Goal: Use online tool/utility: Utilize a website feature to perform a specific function

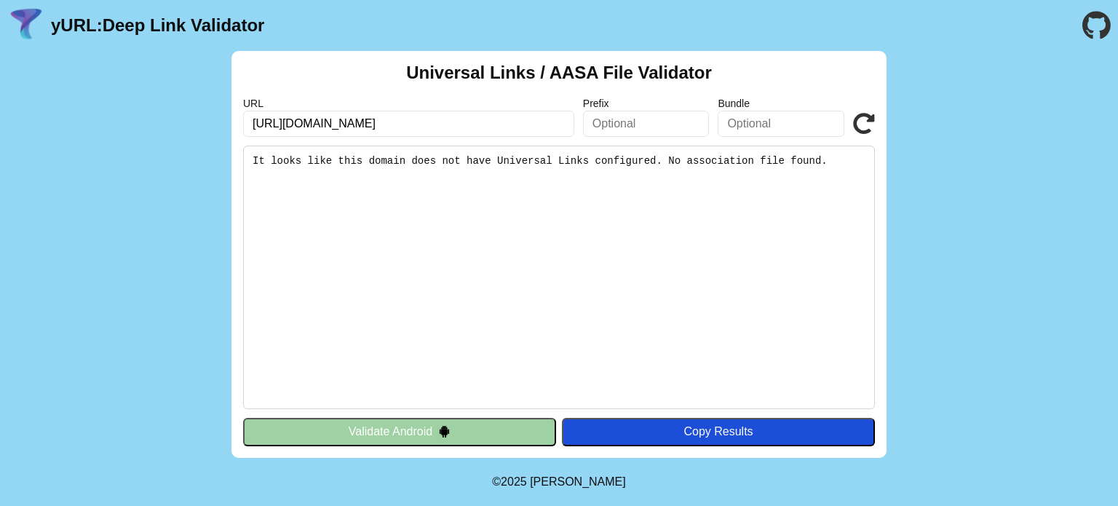
click at [503, 425] on button "Validate Android" at bounding box center [399, 432] width 313 height 28
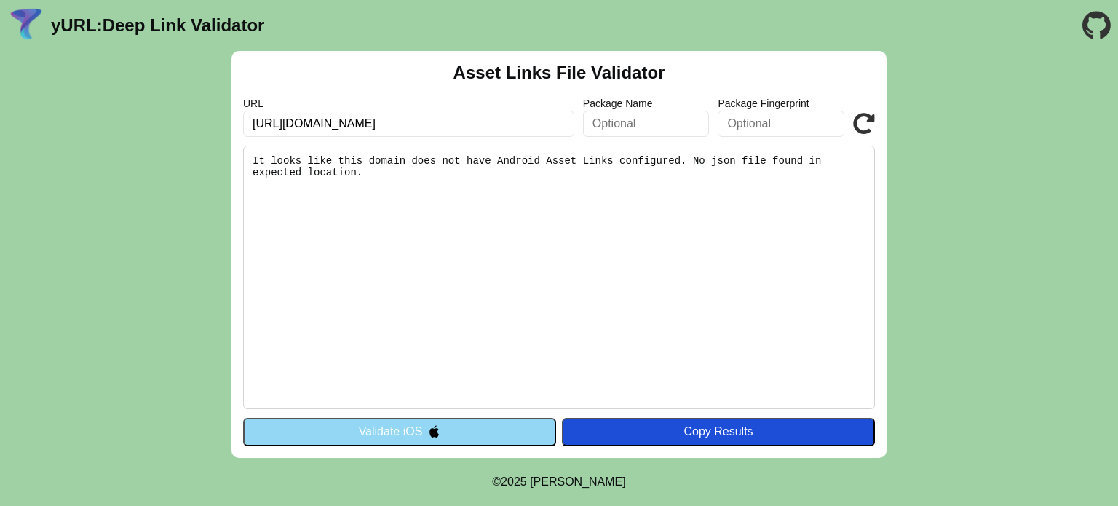
click at [627, 425] on button "Copy Results" at bounding box center [718, 432] width 313 height 28
click at [865, 122] on icon at bounding box center [864, 124] width 22 height 22
click at [468, 117] on input "[URL][DOMAIN_NAME]" at bounding box center [408, 124] width 331 height 26
click at [481, 117] on input "[URL][DOMAIN_NAME]" at bounding box center [408, 124] width 331 height 26
paste input "other/404"
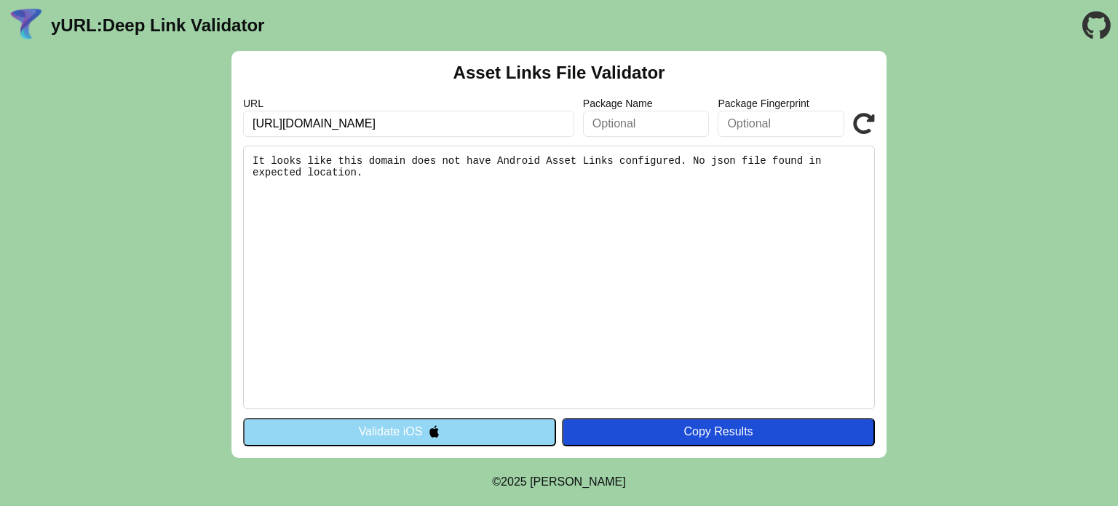
type input "https://sundayugc.com/other/404"
click at [637, 433] on div "Copy Results" at bounding box center [718, 431] width 299 height 13
click at [462, 428] on button "Validate iOS" at bounding box center [399, 432] width 313 height 28
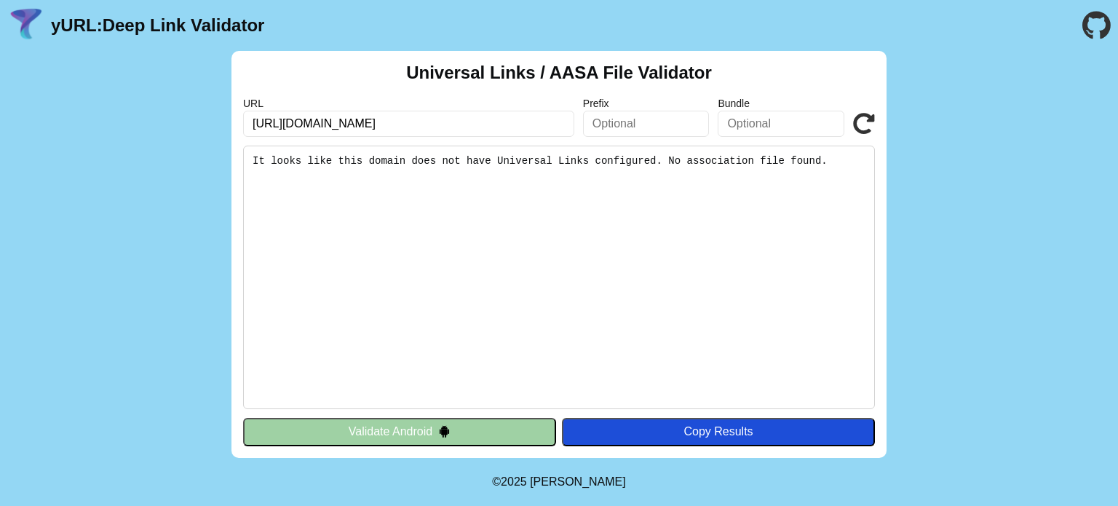
click at [500, 124] on input "[URL][DOMAIN_NAME]" at bounding box center [408, 124] width 331 height 26
paste input "[DOMAIN_NAME][URL][DOMAIN_NAME]"
type input "https://yurl.chayev.com/android-results?url=https%3A%2F%2Fsundayugc.com%2F.well…"
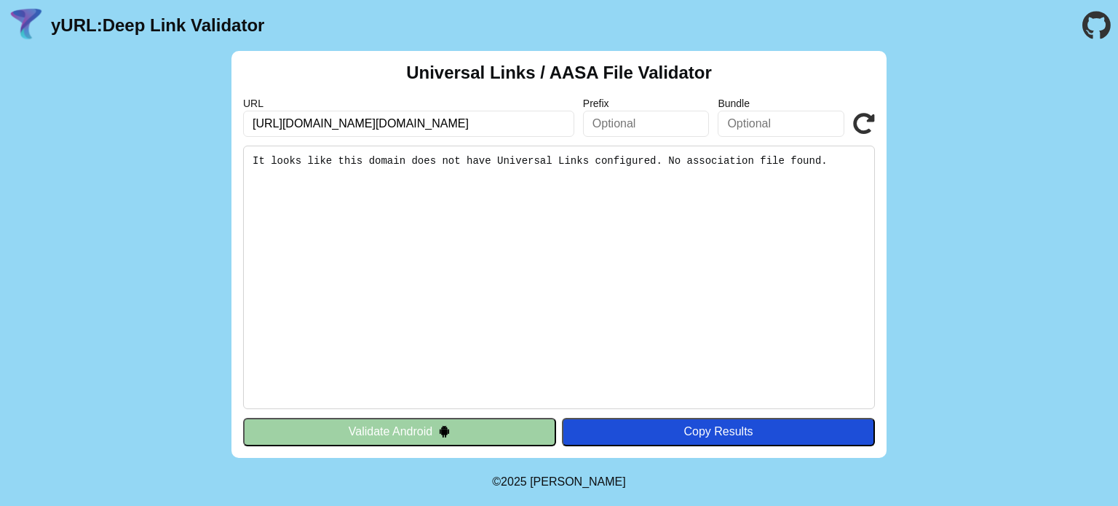
click at [442, 433] on img at bounding box center [444, 431] width 12 height 12
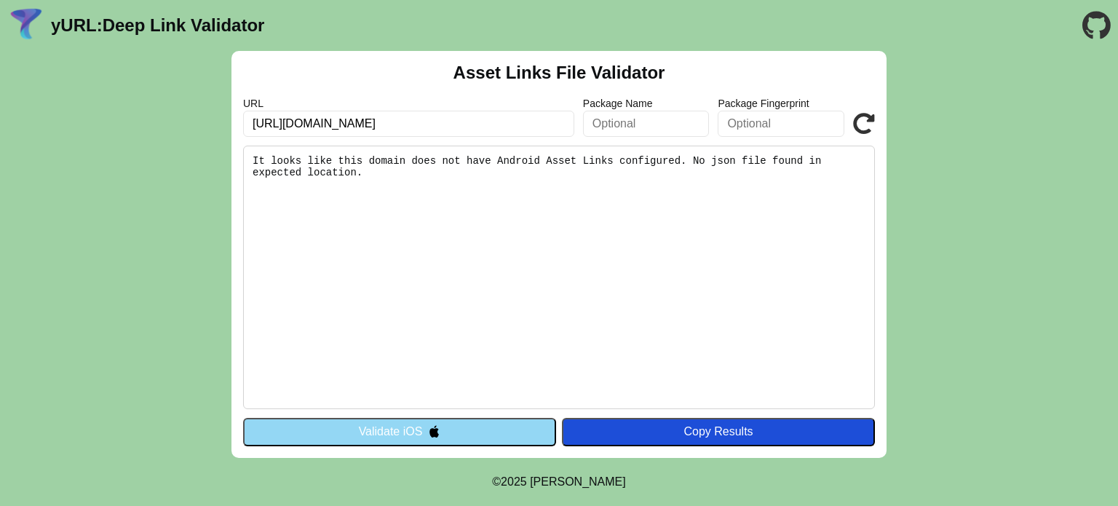
click at [509, 126] on input "[URL][DOMAIN_NAME]" at bounding box center [408, 124] width 331 height 26
paste input "other/404"
type input "https://sundayugc.com/other/404"
click at [453, 433] on button "Validate iOS" at bounding box center [399, 432] width 313 height 28
